Goal: Transaction & Acquisition: Download file/media

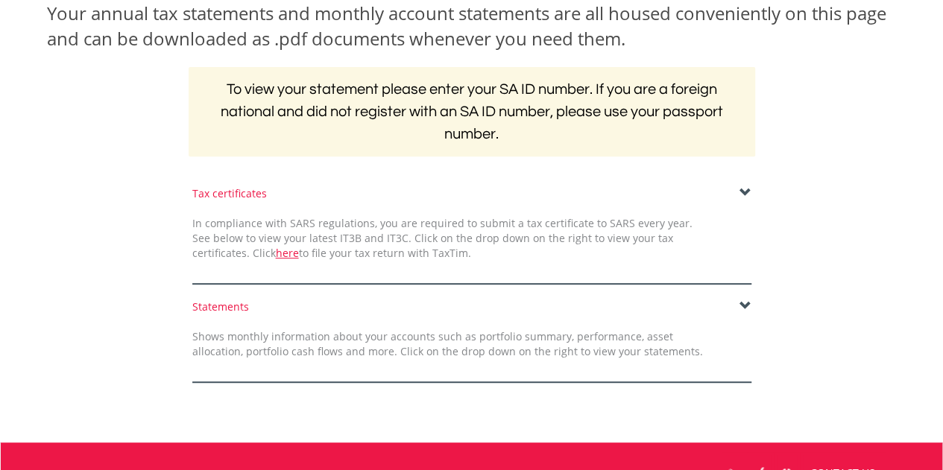
scroll to position [249, 0]
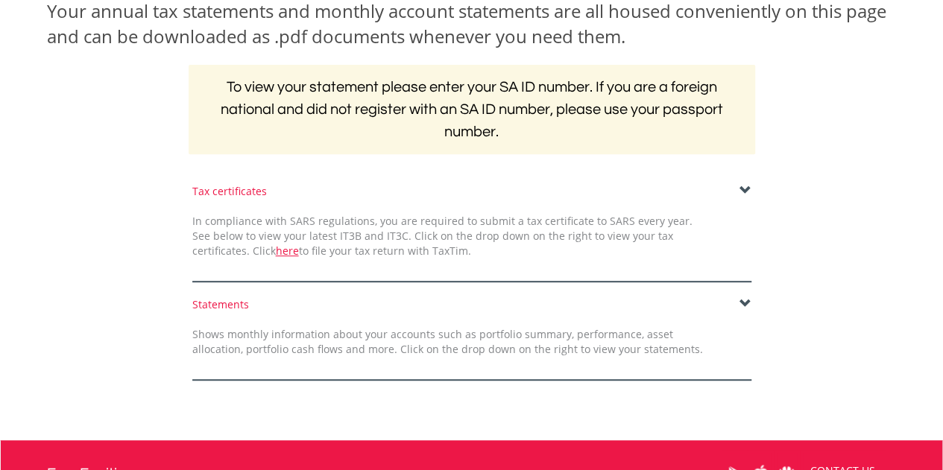
click at [745, 194] on span at bounding box center [745, 191] width 12 height 12
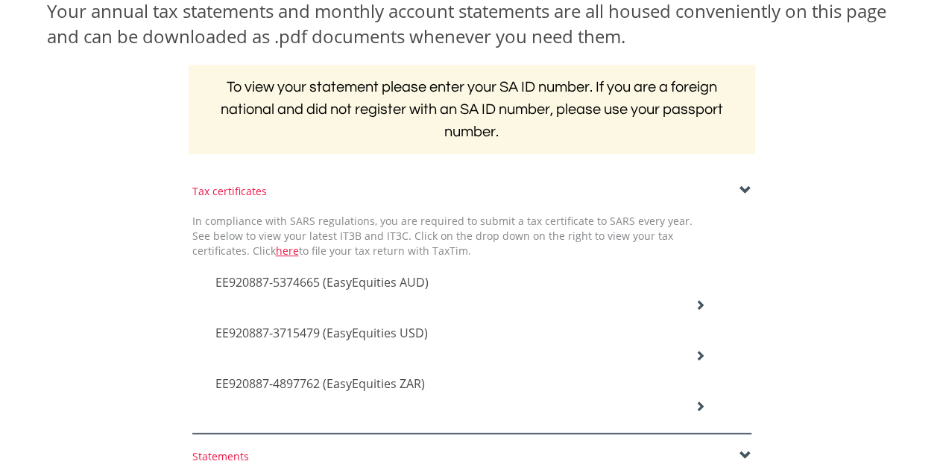
click at [699, 402] on icon at bounding box center [699, 406] width 10 height 10
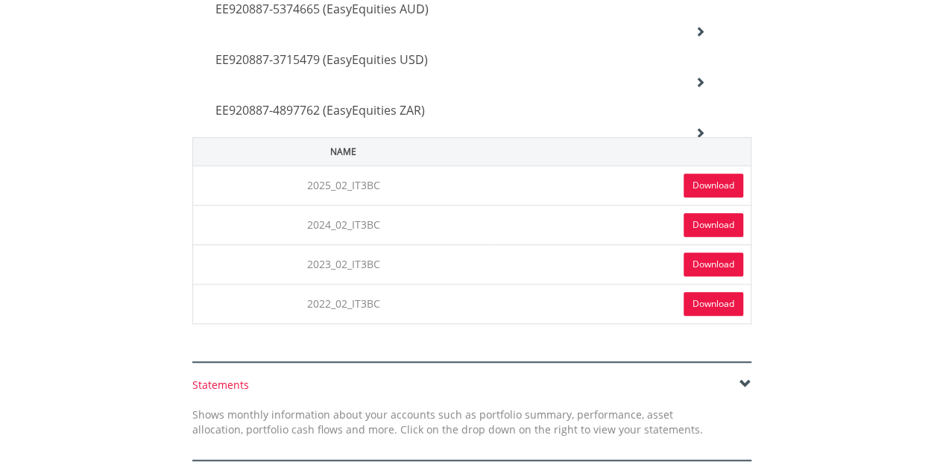
scroll to position [562, 0]
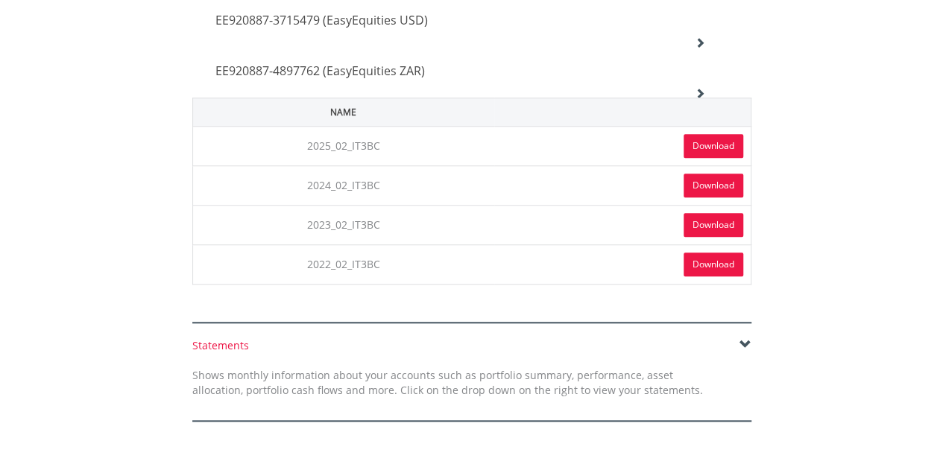
click at [687, 144] on link "Download" at bounding box center [713, 146] width 60 height 24
click at [697, 90] on icon at bounding box center [699, 93] width 10 height 10
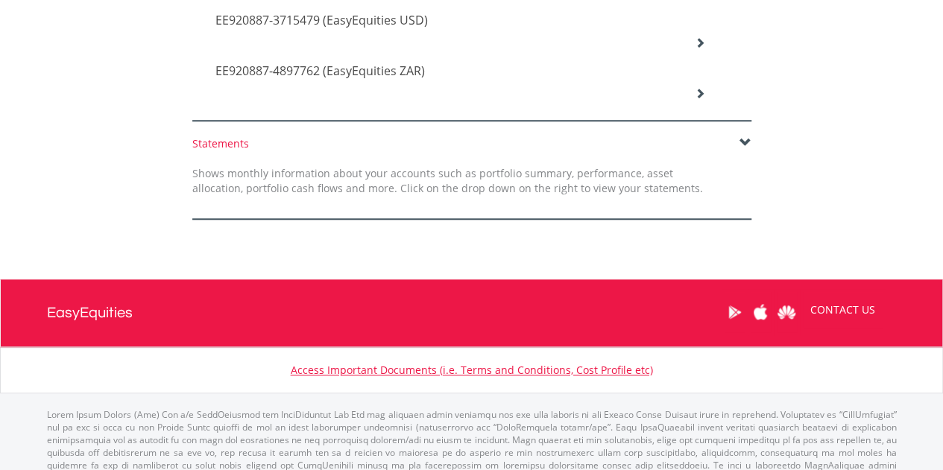
click at [701, 48] on div "EE920887-4897762 (EasyEquities ZAR)" at bounding box center [460, 72] width 513 height 51
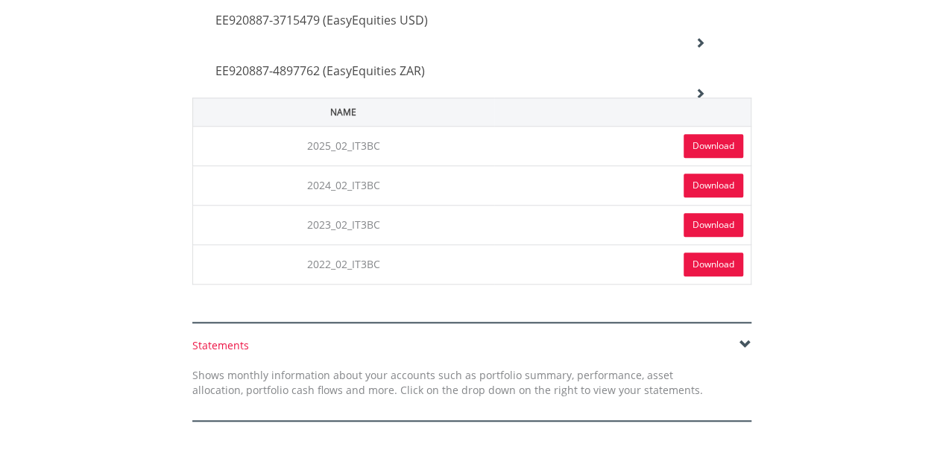
click at [697, 148] on link "Download" at bounding box center [713, 146] width 60 height 24
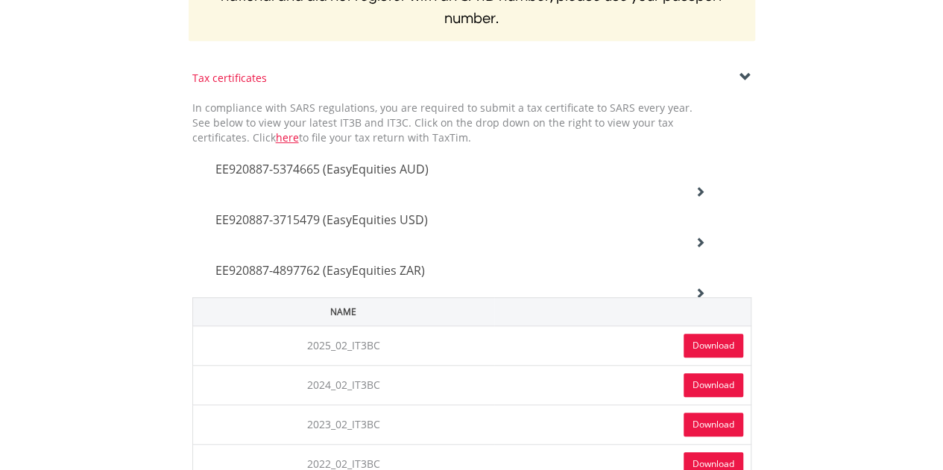
scroll to position [358, 0]
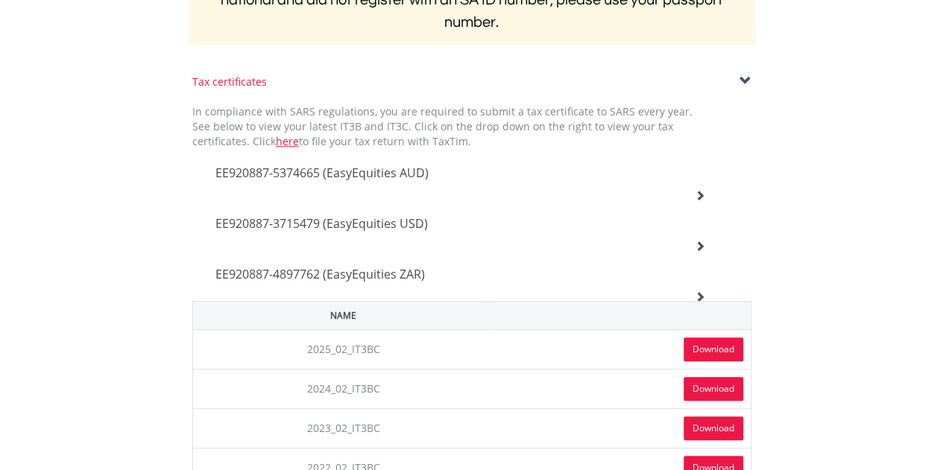
click at [651, 177] on h4 "EE920887-5374665 (EasyEquities AUD)" at bounding box center [460, 173] width 490 height 18
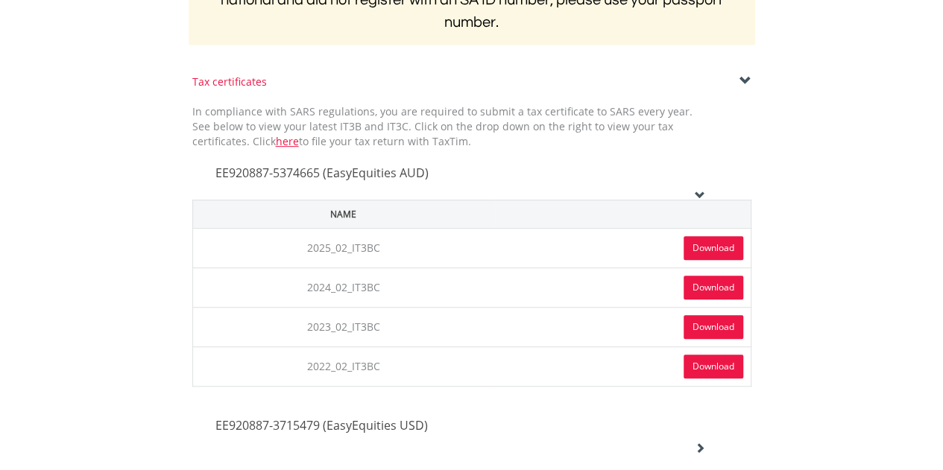
click at [692, 256] on link "Download" at bounding box center [713, 248] width 60 height 24
click at [697, 194] on icon at bounding box center [699, 195] width 10 height 10
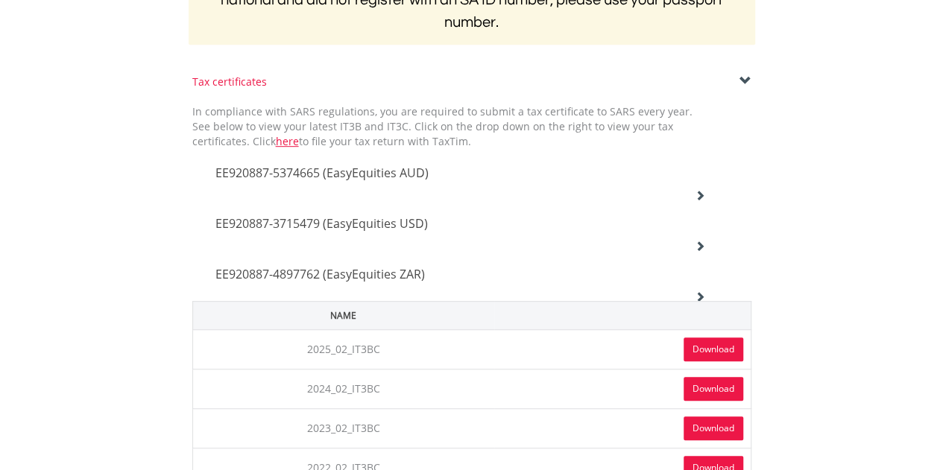
click at [698, 242] on icon at bounding box center [699, 246] width 10 height 10
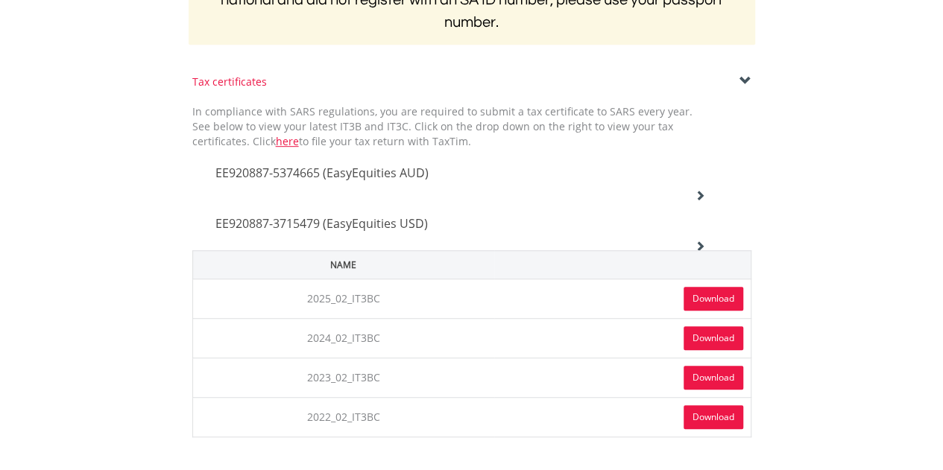
click at [690, 303] on link "Download" at bounding box center [713, 299] width 60 height 24
